Goal: Communication & Community: Answer question/provide support

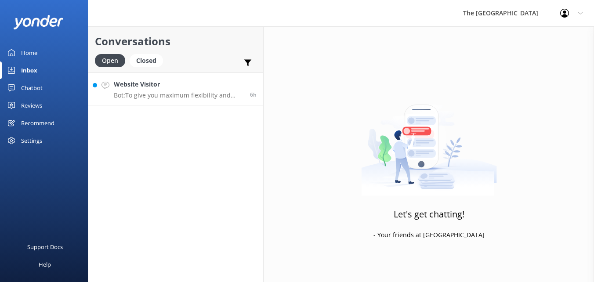
click at [219, 96] on p "Bot: To give you maximum flexibility and access to the best available rates, ou…" at bounding box center [179, 95] width 130 height 8
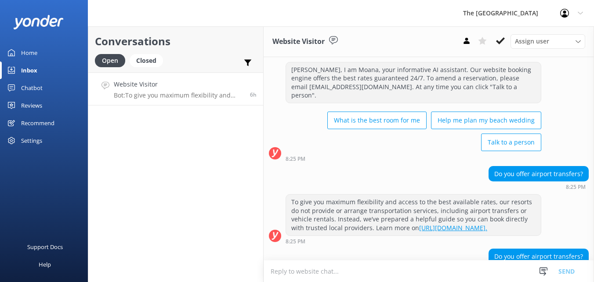
scroll to position [475, 0]
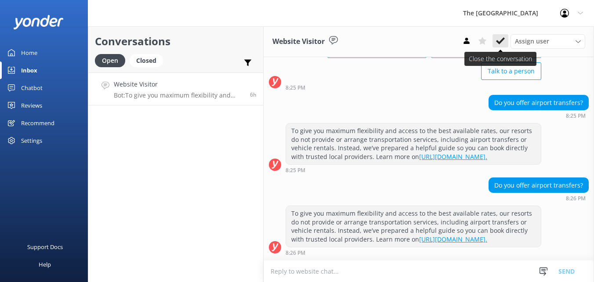
click at [499, 43] on use at bounding box center [500, 40] width 9 height 7
